Goal: Information Seeking & Learning: Learn about a topic

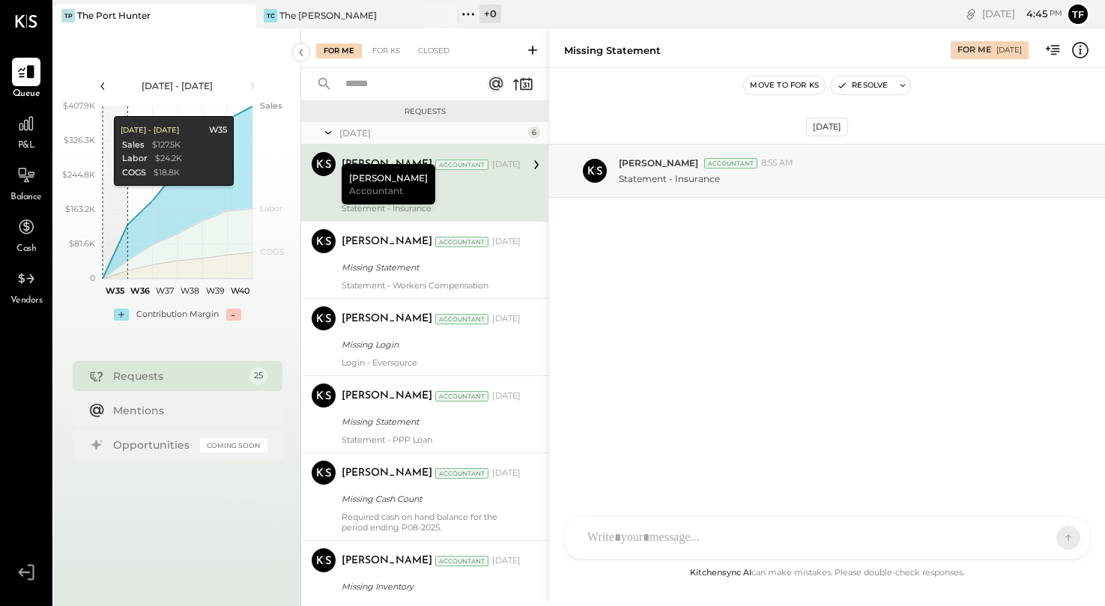
click at [100, 82] on icon at bounding box center [102, 86] width 16 height 16
click at [255, 82] on icon at bounding box center [252, 86] width 16 height 16
click at [27, 123] on icon at bounding box center [25, 123] width 19 height 19
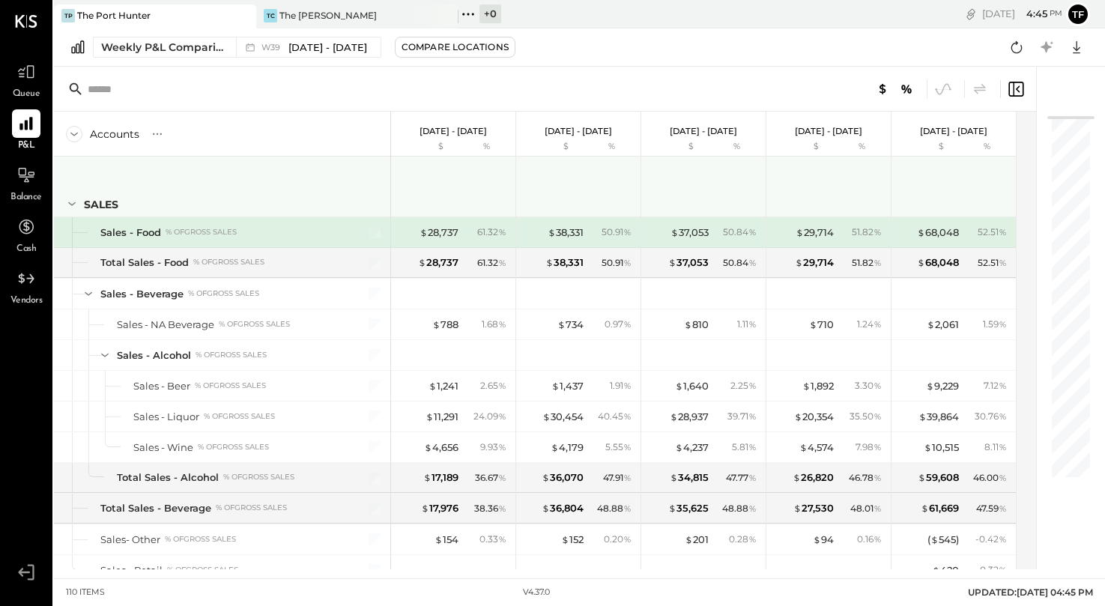
click at [71, 204] on icon at bounding box center [72, 203] width 16 height 16
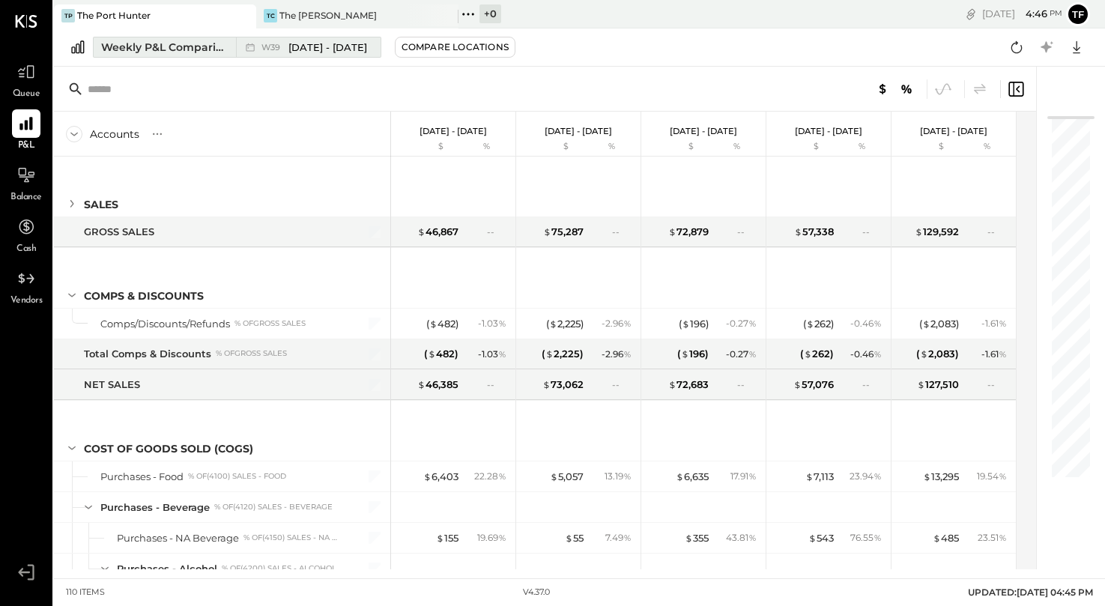
click at [322, 48] on span "[DATE] - [DATE]" at bounding box center [327, 47] width 79 height 14
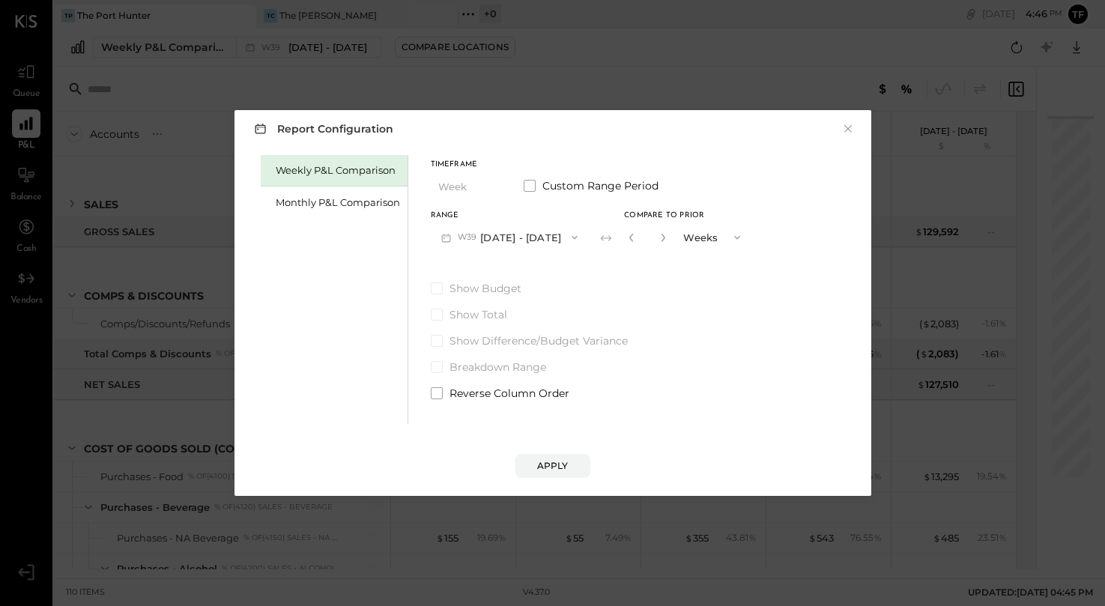
click at [518, 229] on button "W39 [DATE] - [DATE]" at bounding box center [510, 237] width 158 height 28
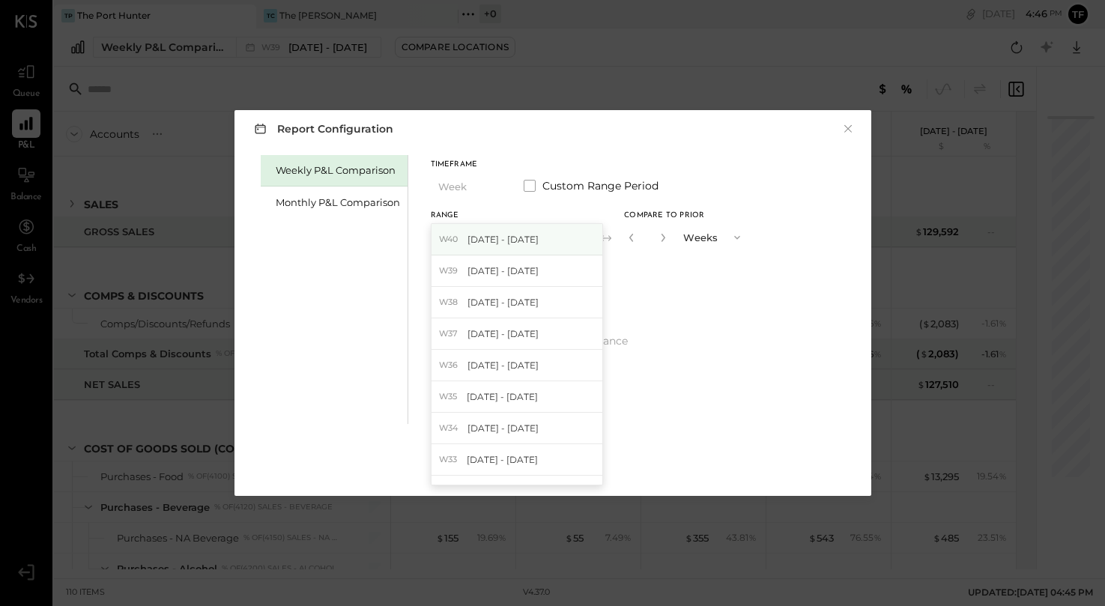
click at [520, 240] on span "[DATE] - [DATE]" at bounding box center [502, 239] width 71 height 13
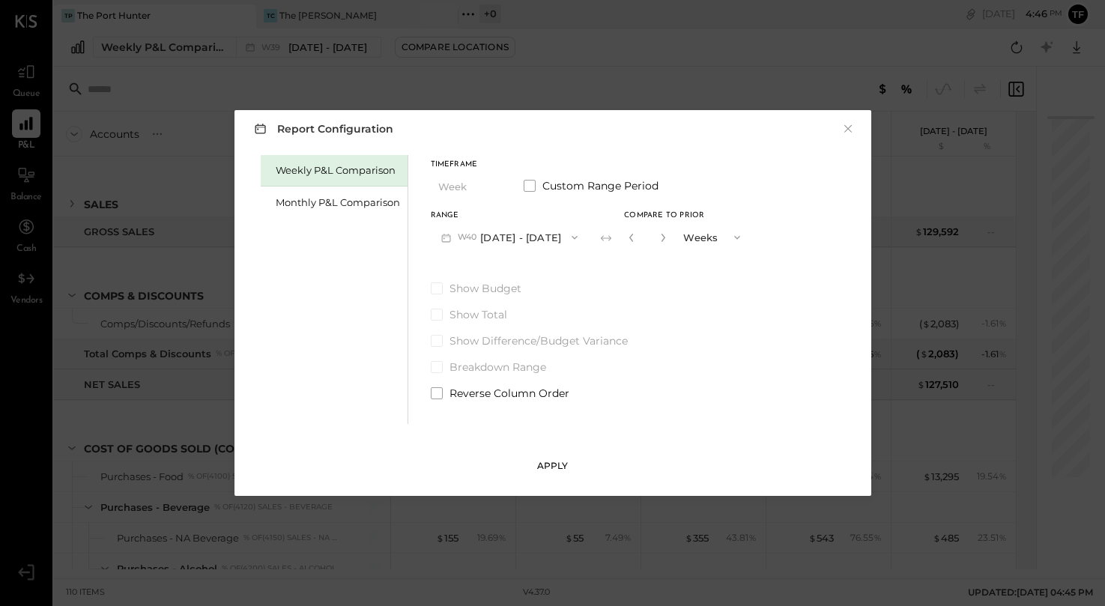
click at [567, 465] on div "Apply" at bounding box center [552, 465] width 31 height 13
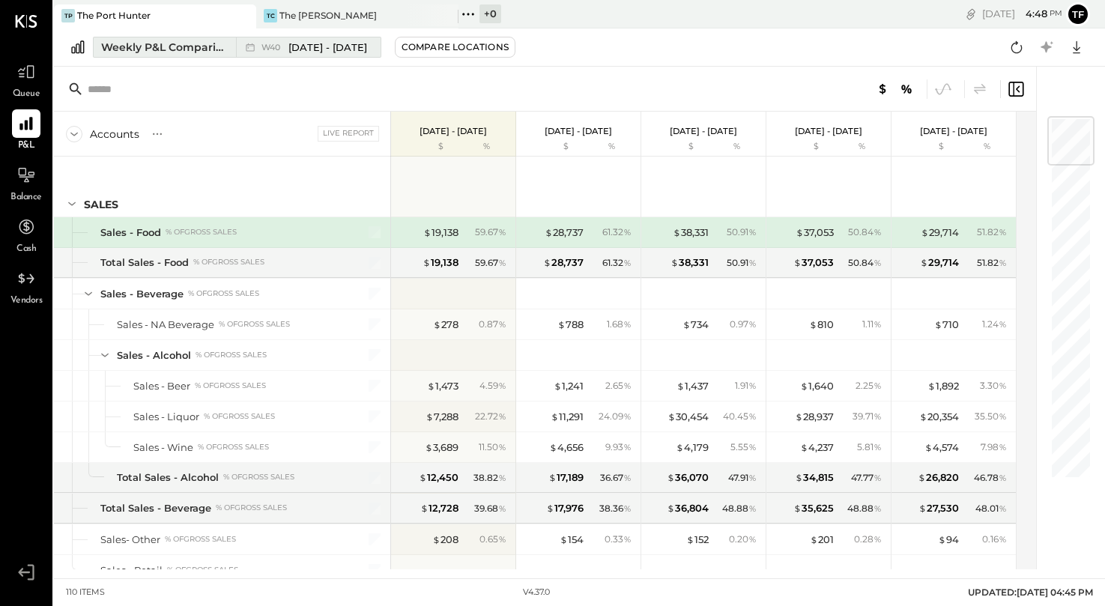
click at [184, 55] on button "Weekly P&L Comparison W40 [DATE] - [DATE]" at bounding box center [237, 47] width 288 height 21
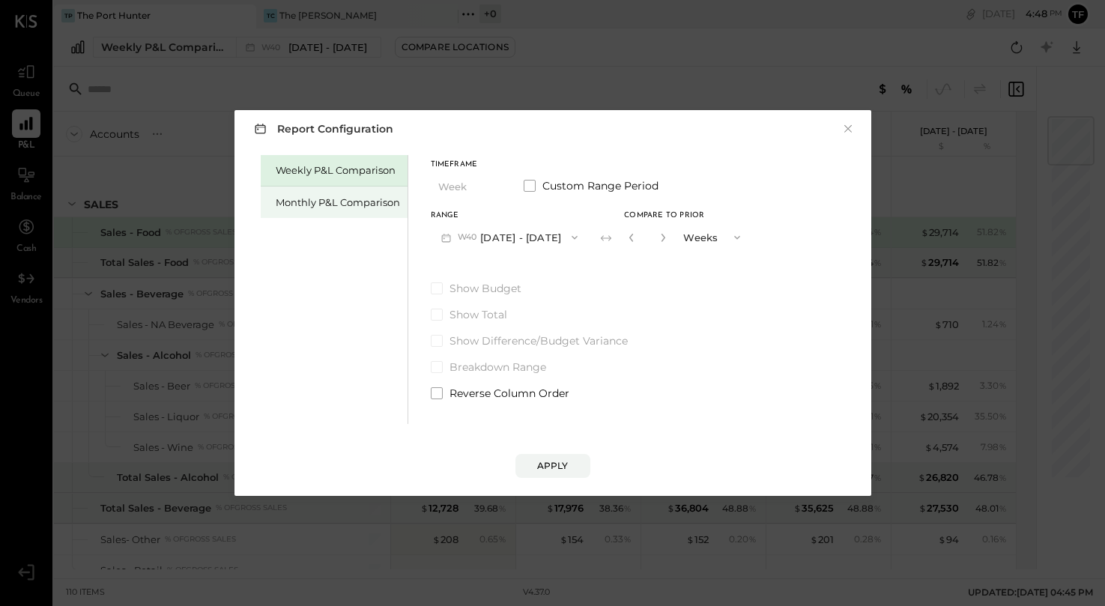
click at [357, 207] on div "Monthly P&L Comparison" at bounding box center [338, 202] width 124 height 14
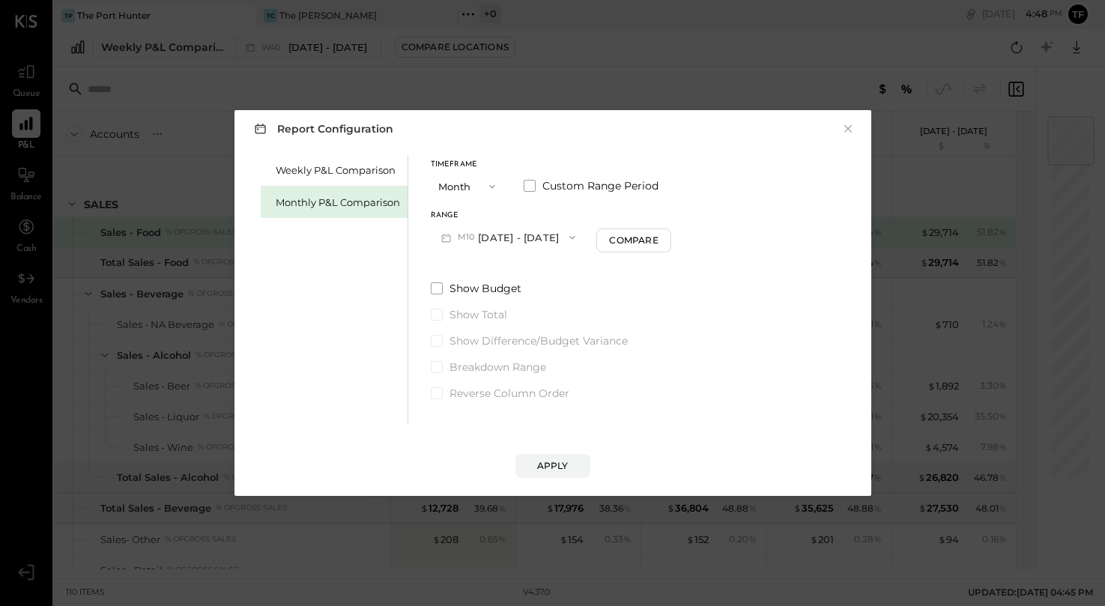
click at [486, 240] on button "M10 [DATE] - [DATE]" at bounding box center [509, 237] width 156 height 28
click at [458, 175] on button "Month" at bounding box center [468, 186] width 75 height 28
click at [463, 258] on div "Year" at bounding box center [467, 266] width 73 height 27
click at [554, 470] on div "Apply" at bounding box center [552, 465] width 31 height 13
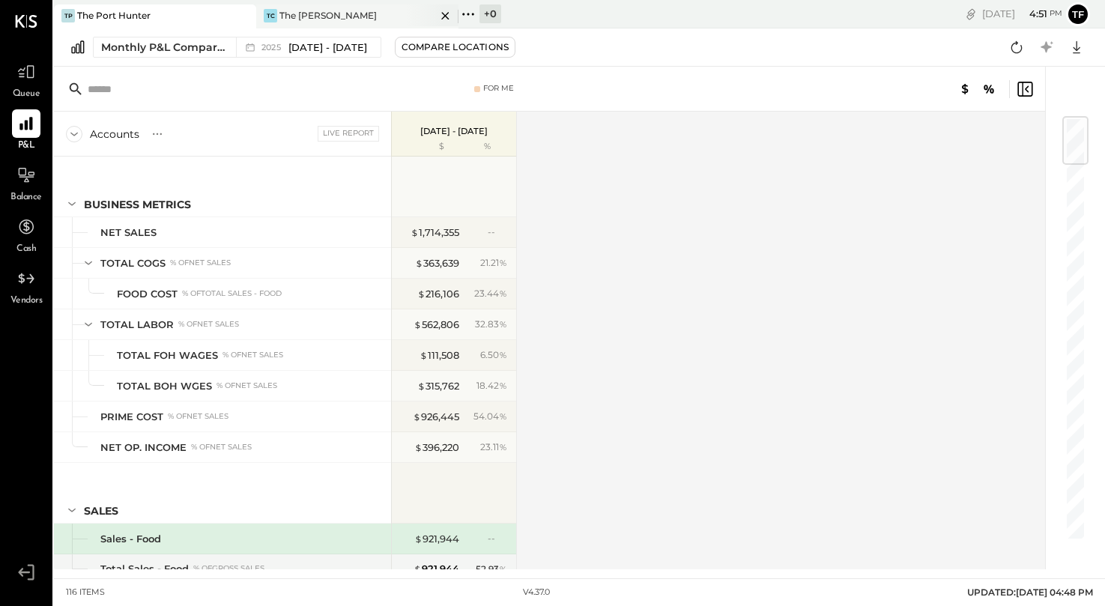
click at [322, 13] on div "The [PERSON_NAME]" at bounding box center [327, 15] width 97 height 13
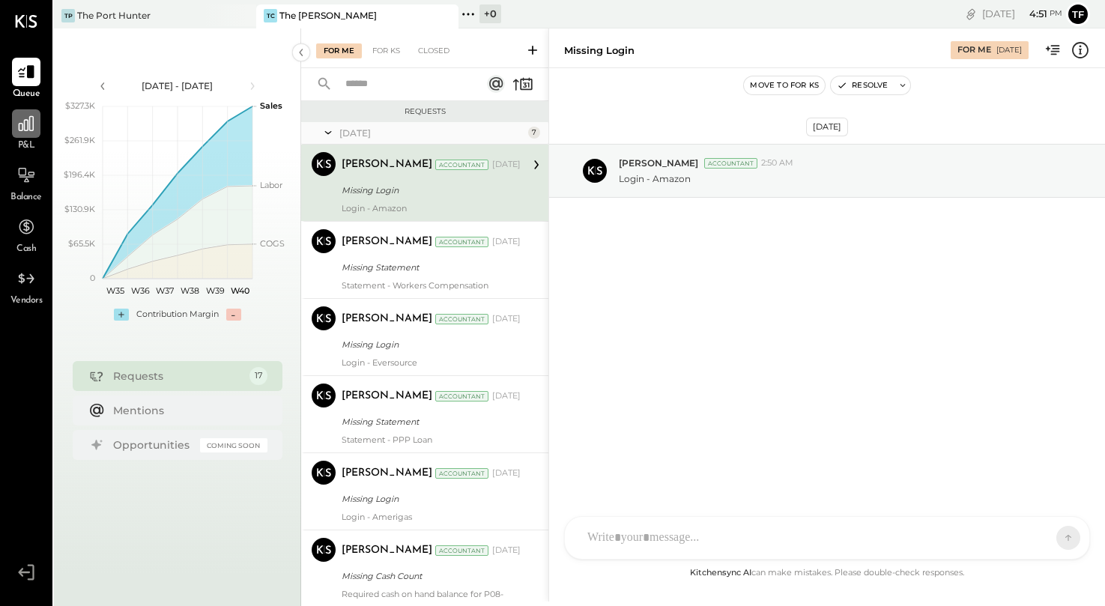
click at [25, 129] on icon at bounding box center [25, 123] width 19 height 19
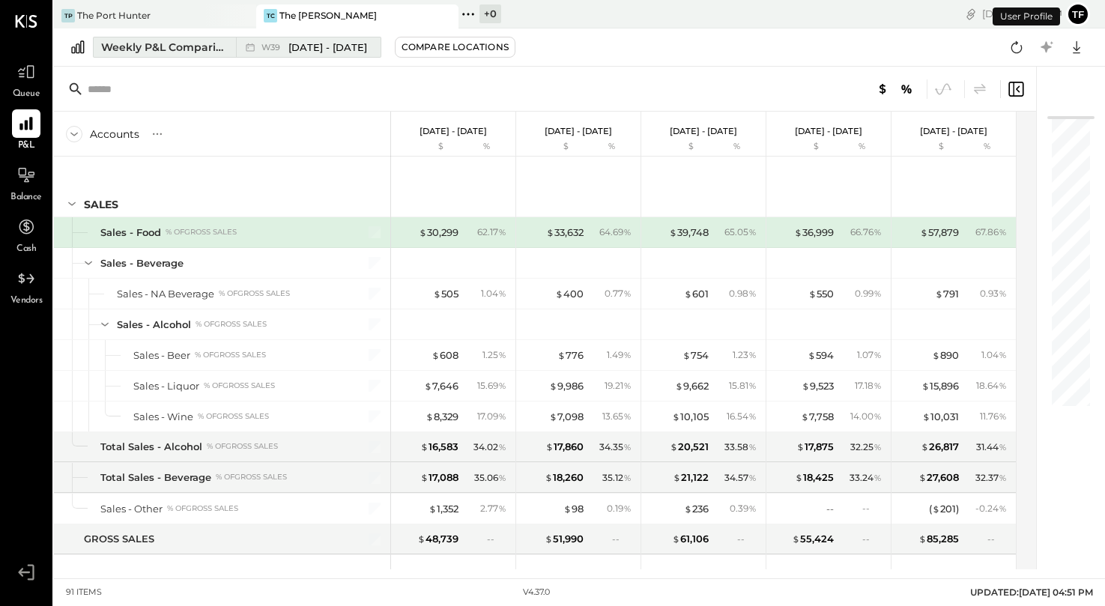
click at [265, 55] on div "W39 [DATE] - [DATE]" at bounding box center [304, 46] width 137 height 19
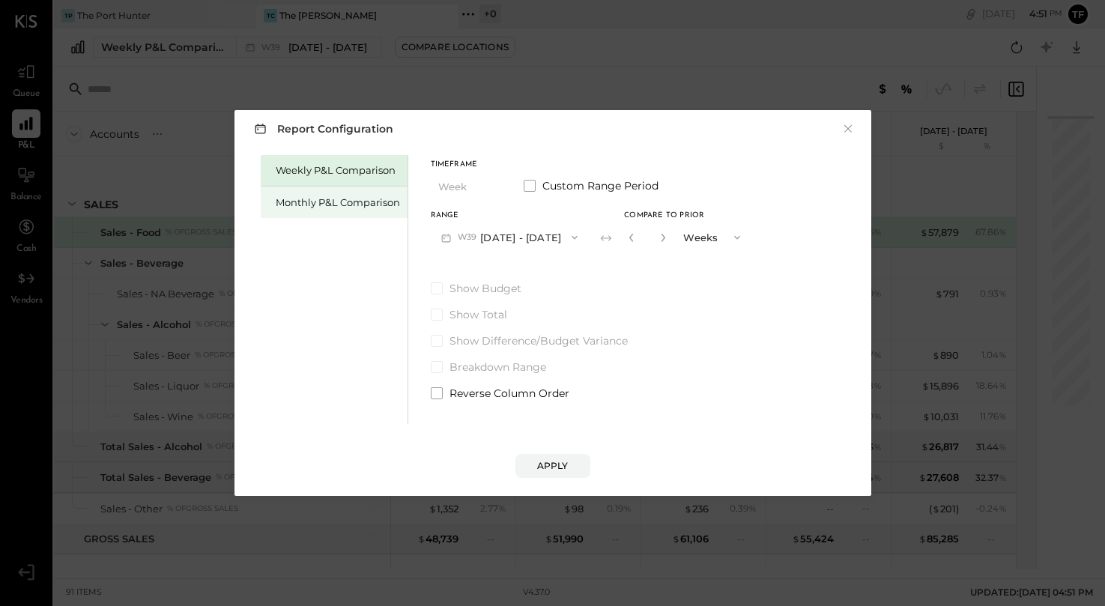
click at [356, 203] on div "Monthly P&L Comparison" at bounding box center [338, 202] width 124 height 14
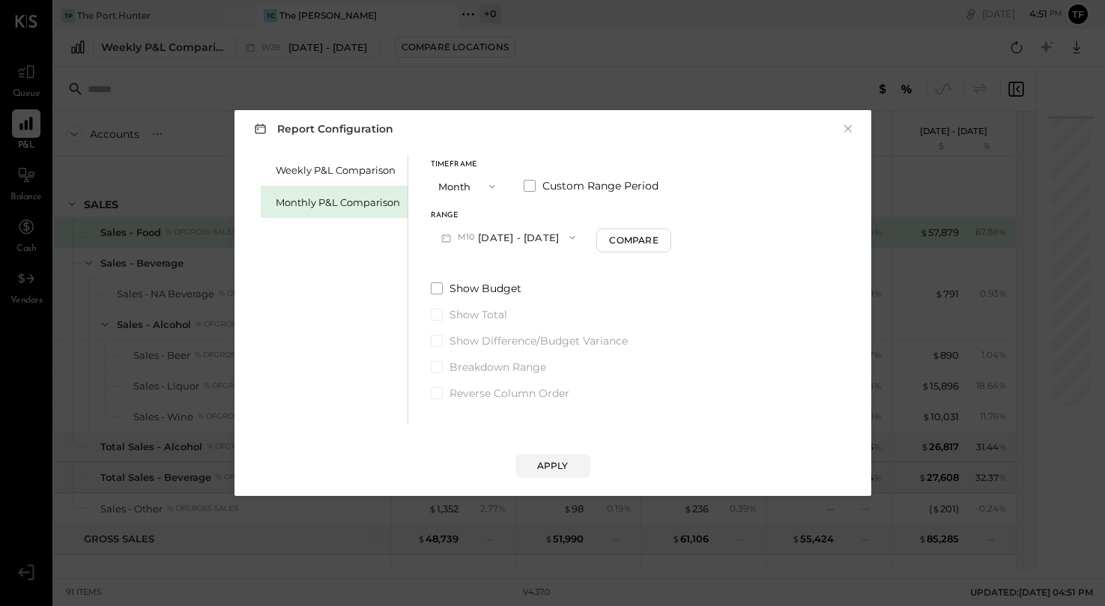
click at [467, 194] on button "Month" at bounding box center [468, 186] width 75 height 28
click at [480, 270] on div "Year" at bounding box center [467, 266] width 73 height 27
click at [559, 472] on div "Apply" at bounding box center [552, 465] width 31 height 13
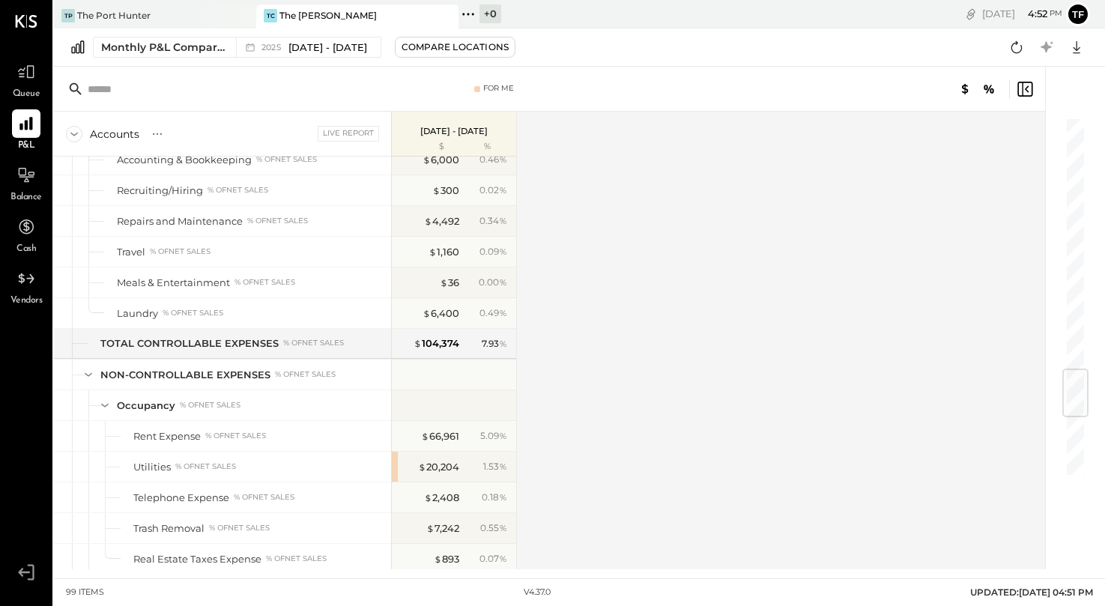
scroll to position [1905, 0]
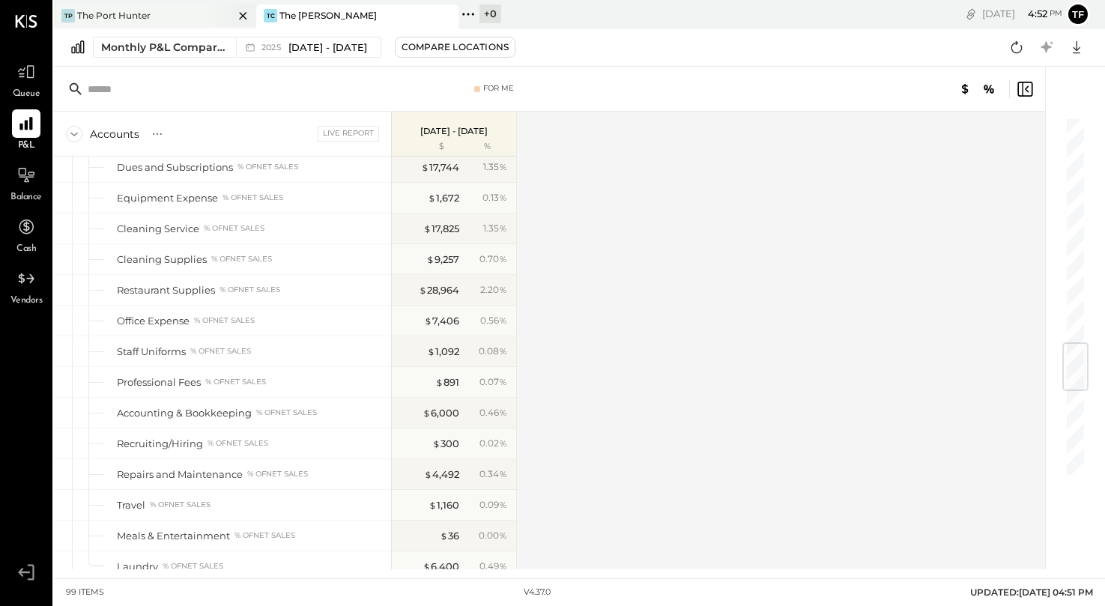
click at [182, 19] on div "TP The Port Hunter" at bounding box center [144, 15] width 180 height 13
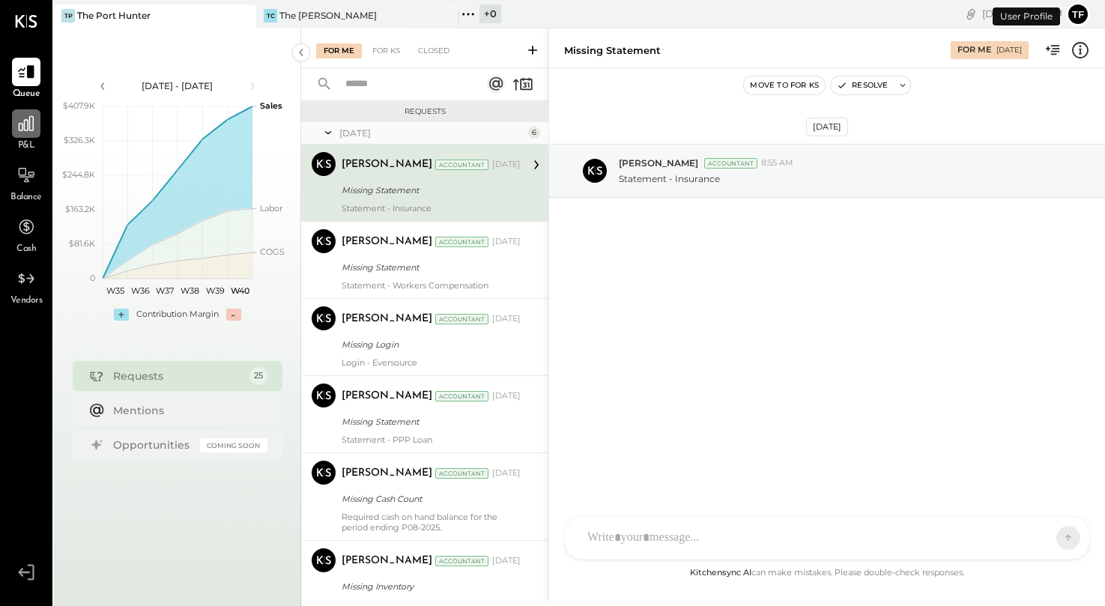
click at [34, 129] on icon at bounding box center [26, 123] width 15 height 15
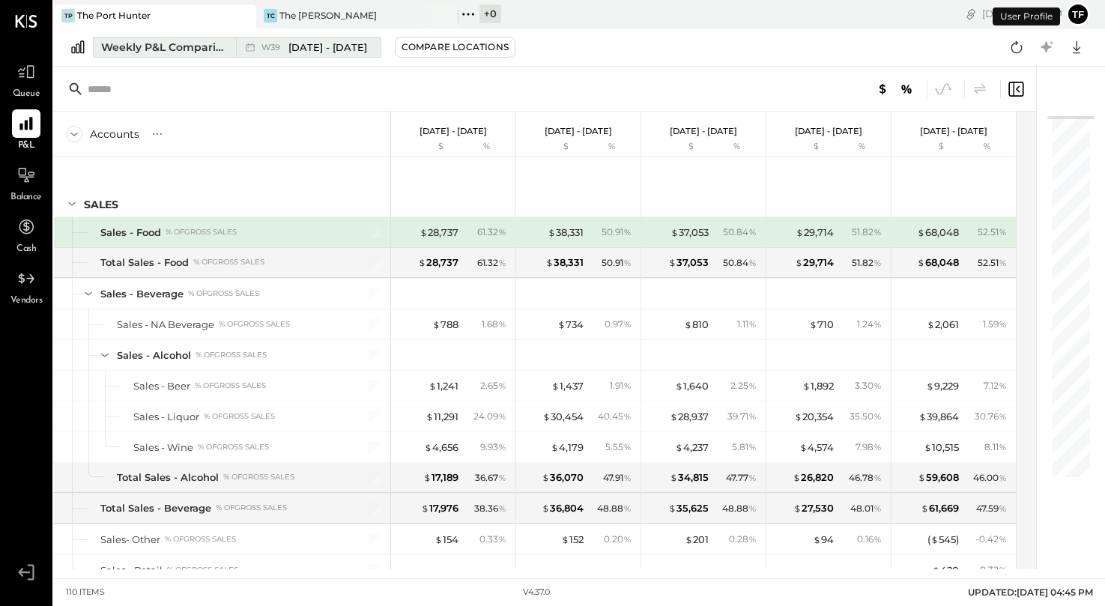
click at [192, 40] on div "Weekly P&L Comparison" at bounding box center [164, 47] width 126 height 15
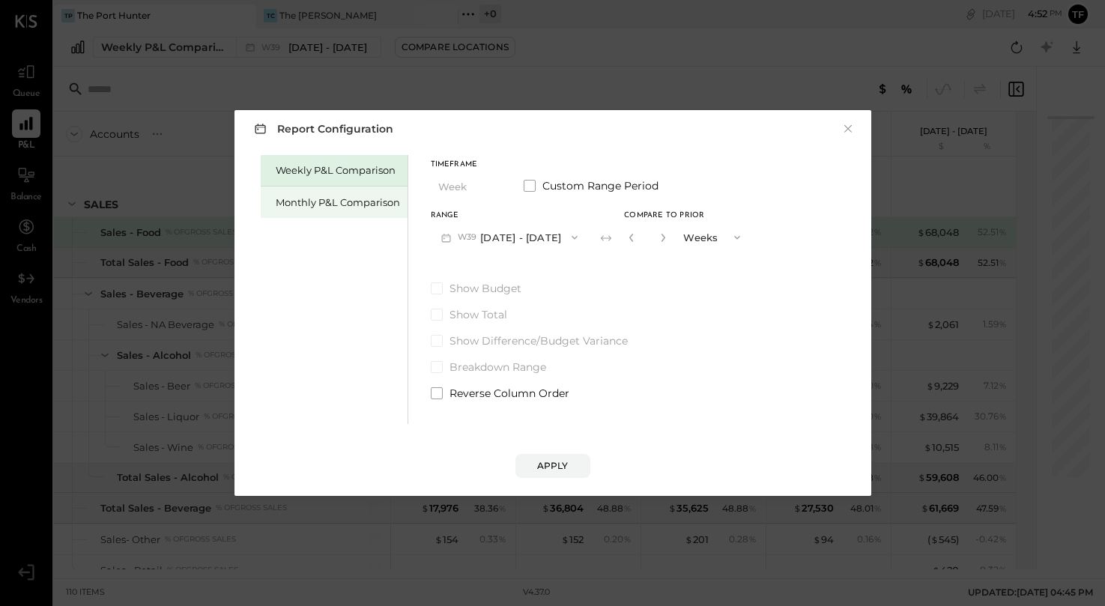
click at [336, 196] on div "Monthly P&L Comparison" at bounding box center [338, 202] width 124 height 14
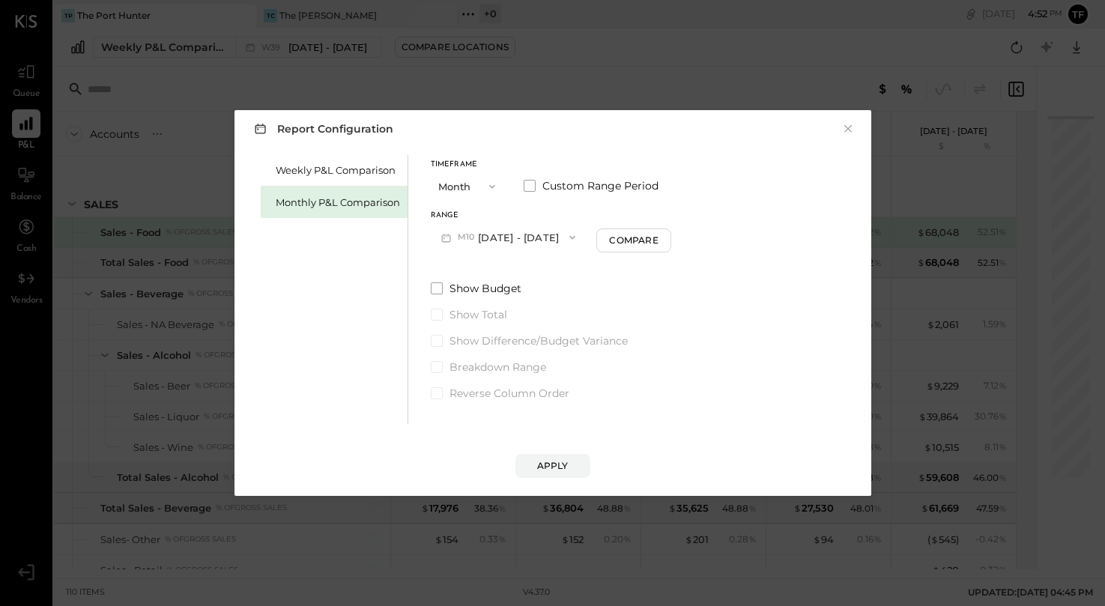
click at [546, 234] on button "M10 [DATE] - [DATE]" at bounding box center [509, 237] width 156 height 28
click at [484, 182] on span "button" at bounding box center [488, 187] width 19 height 12
click at [470, 258] on div "Year" at bounding box center [467, 266] width 73 height 27
click at [559, 467] on div "Apply" at bounding box center [552, 465] width 31 height 13
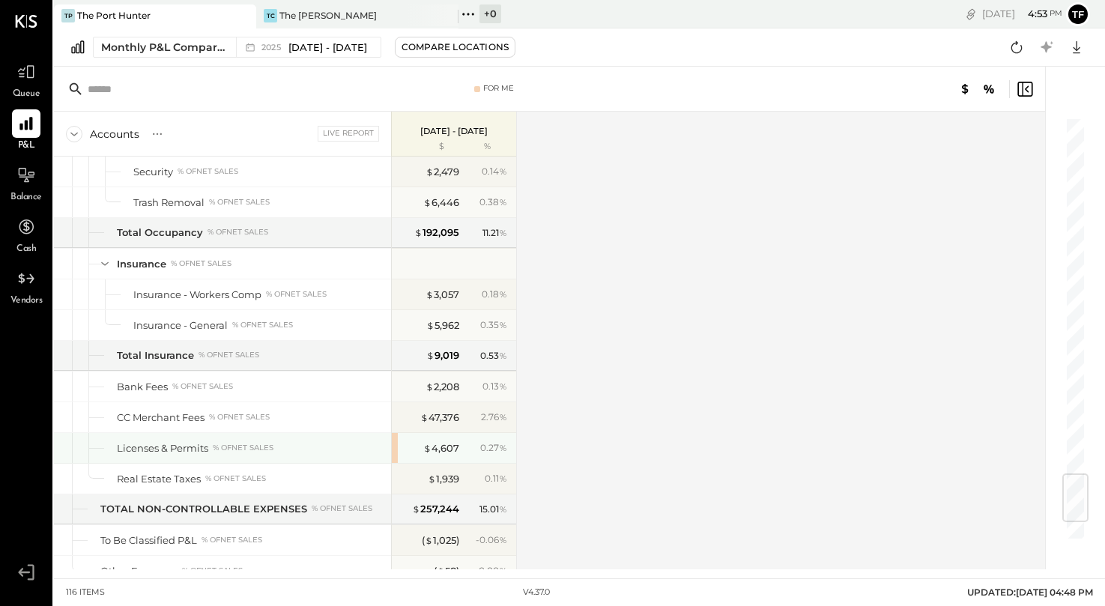
scroll to position [3152, 0]
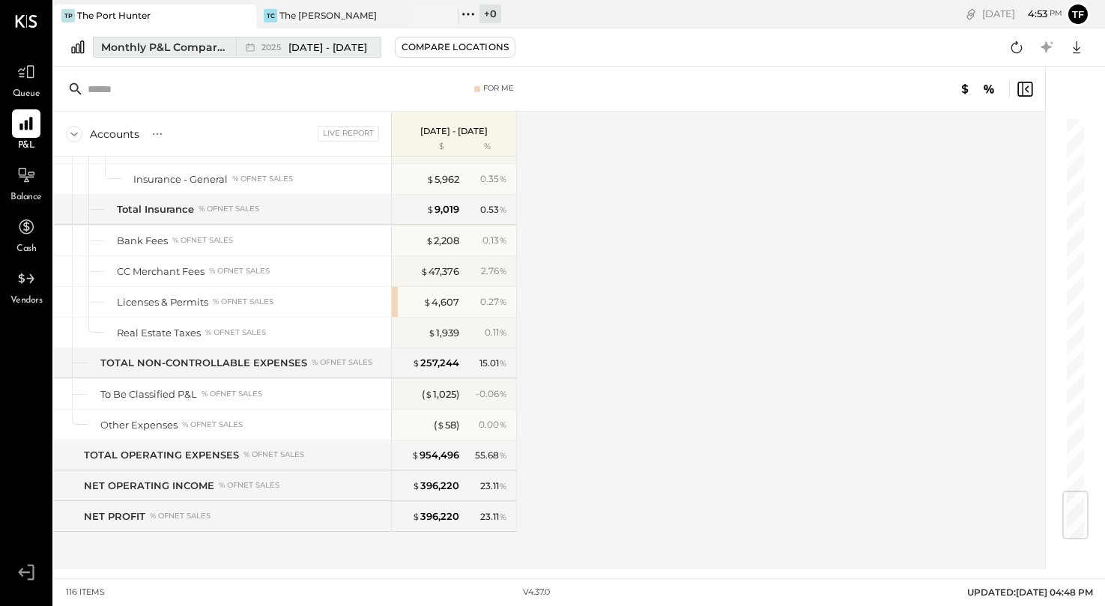
click at [194, 45] on div "Monthly P&L Comparison" at bounding box center [164, 47] width 126 height 15
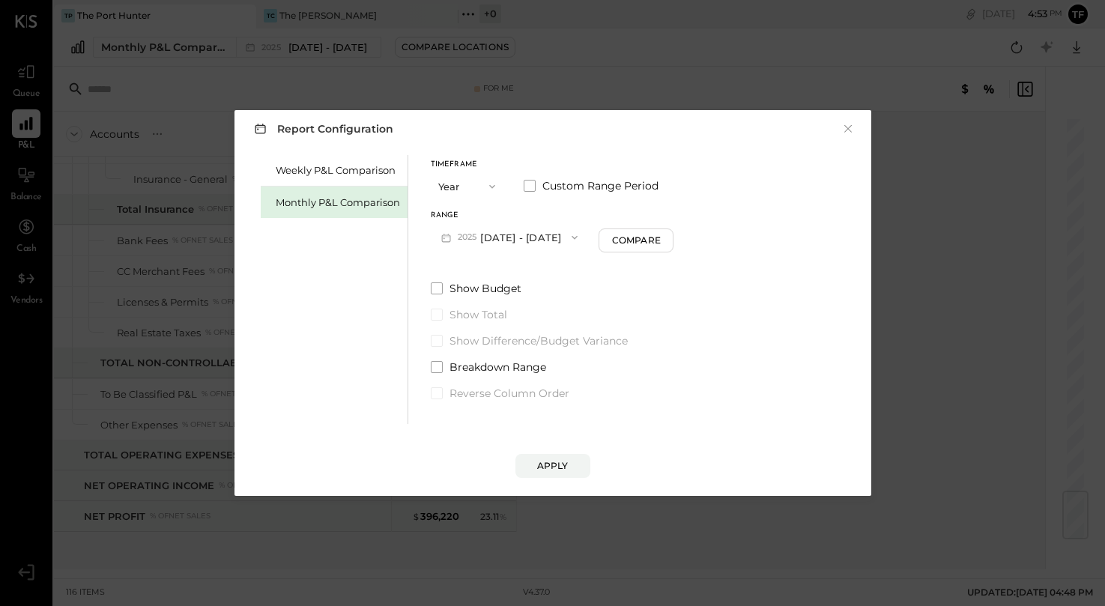
click at [490, 190] on icon "button" at bounding box center [492, 187] width 12 height 12
click at [479, 234] on div "YTD" at bounding box center [467, 239] width 73 height 27
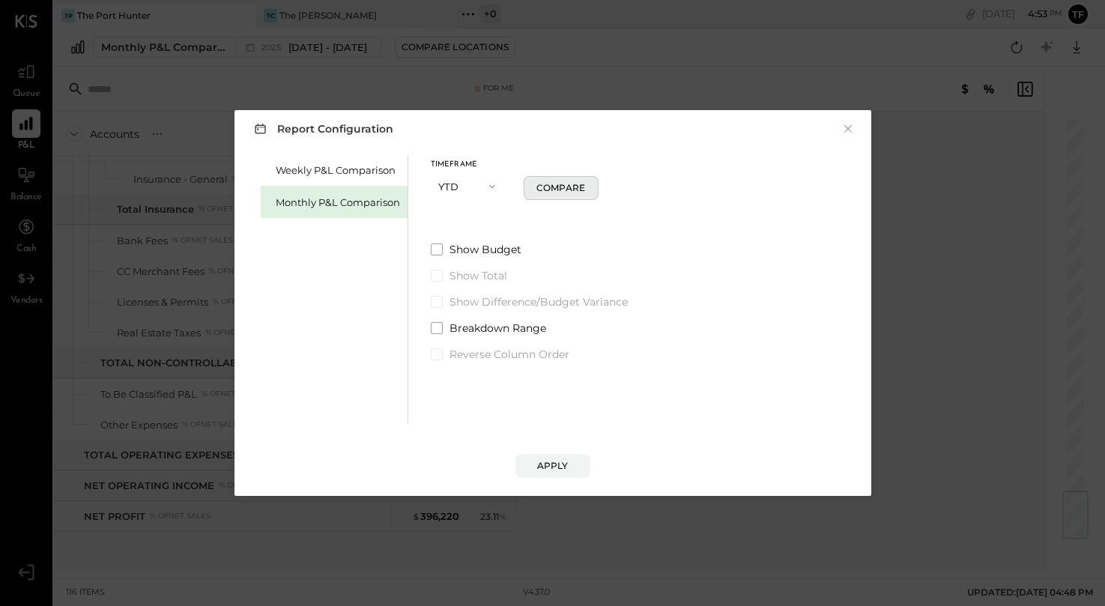
click at [552, 192] on div "Compare" at bounding box center [560, 187] width 49 height 13
click at [586, 190] on div "*" at bounding box center [565, 186] width 46 height 28
click at [581, 189] on icon "button" at bounding box center [580, 186] width 9 height 9
type input "*"
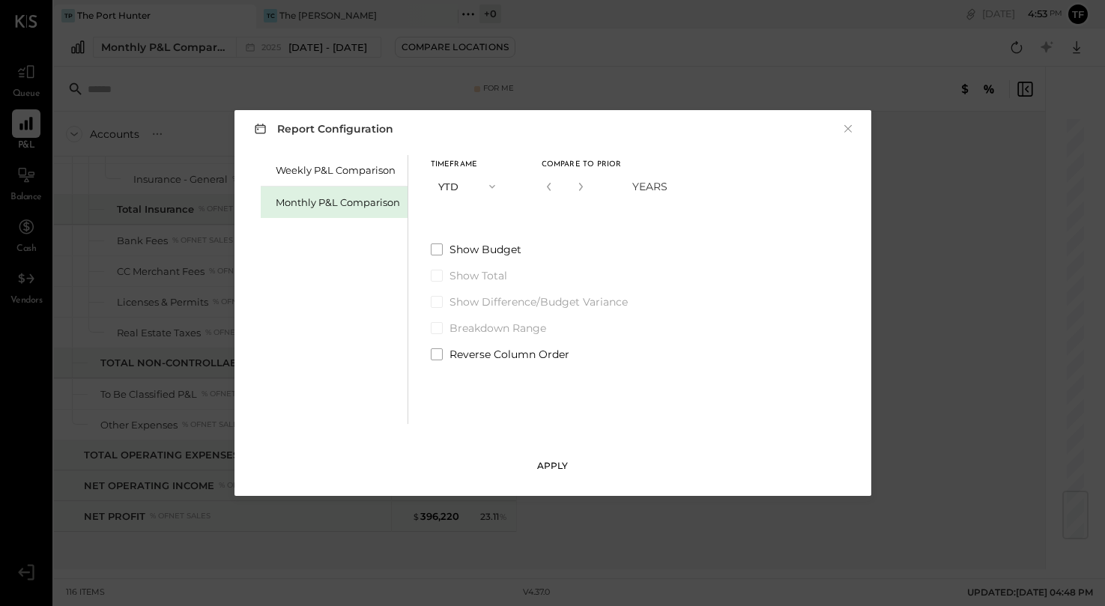
click at [548, 466] on div "Apply" at bounding box center [552, 465] width 31 height 13
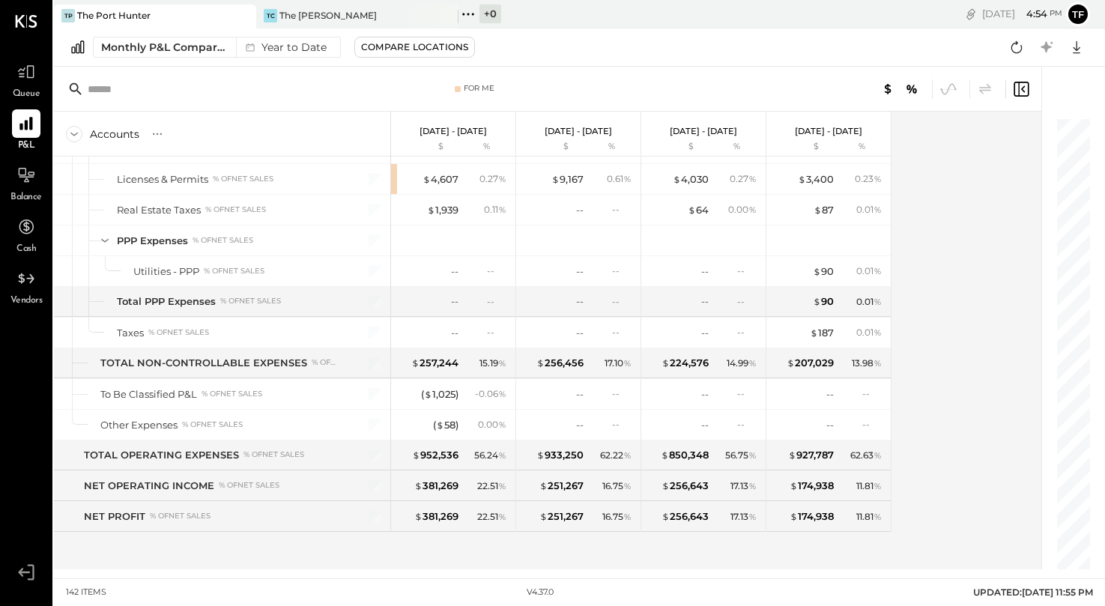
scroll to position [3950, 0]
